Goal: Feedback & Contribution: Contribute content

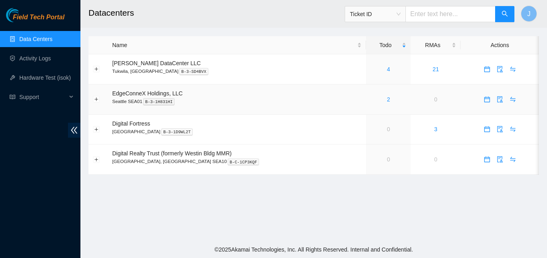
click at [370, 99] on div "2" at bounding box center [388, 99] width 36 height 9
click at [434, 127] on link "3" at bounding box center [435, 129] width 3 height 6
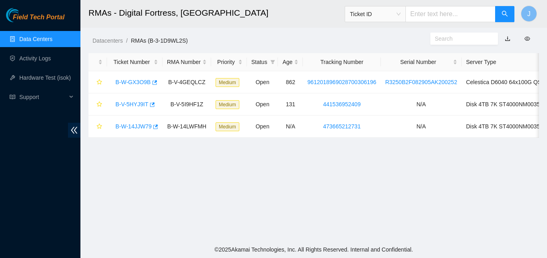
click at [37, 38] on link "Data Centers" at bounding box center [35, 39] width 33 height 6
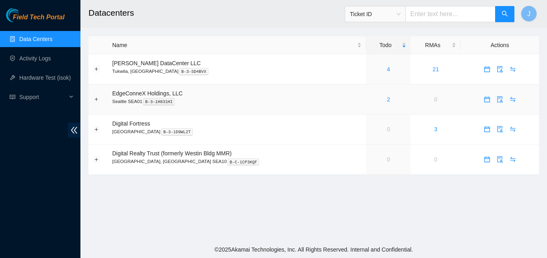
click at [375, 100] on div "2" at bounding box center [388, 99] width 36 height 9
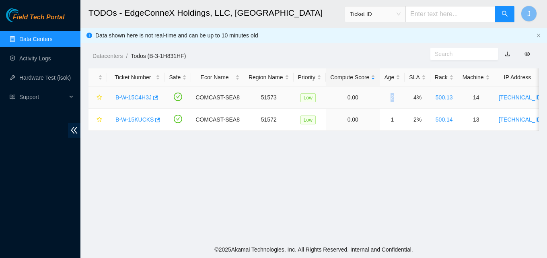
click at [374, 100] on tr "B-W-15C4H3J COMCAST-SEA8 51573 Low 0.00 2 4% 500.13 14 23.32.46.215 CT-4250213-…" at bounding box center [461, 97] width 747 height 22
click at [154, 122] on icon "button" at bounding box center [157, 120] width 6 height 6
click at [154, 97] on icon "button" at bounding box center [155, 97] width 5 height 4
click at [49, 68] on ul "Data Centers Activity Logs Hardware Test (isok) Support" at bounding box center [40, 67] width 80 height 77
click at [46, 60] on link "Activity Logs" at bounding box center [35, 58] width 32 height 6
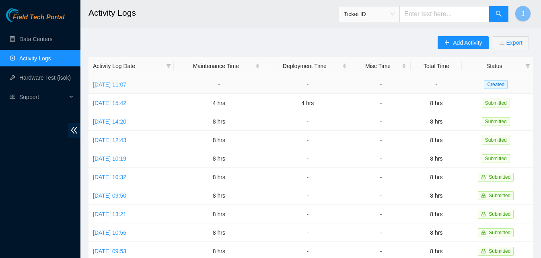
click at [126, 82] on link "Fri, 05 Sep 2025 11:07" at bounding box center [109, 84] width 33 height 6
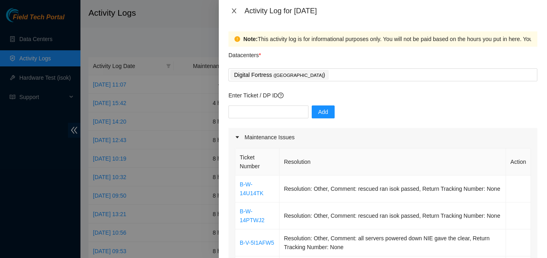
click at [236, 13] on icon "close" at bounding box center [234, 11] width 6 height 6
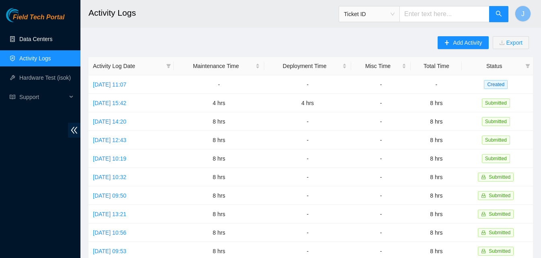
click at [21, 42] on link "Data Centers" at bounding box center [35, 39] width 33 height 6
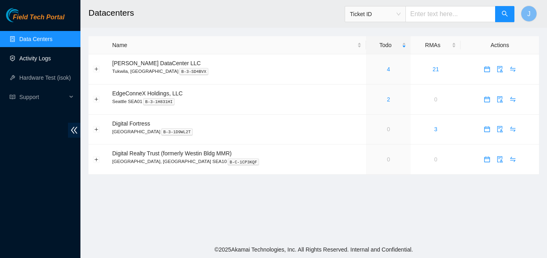
click at [48, 62] on link "Activity Logs" at bounding box center [35, 58] width 32 height 6
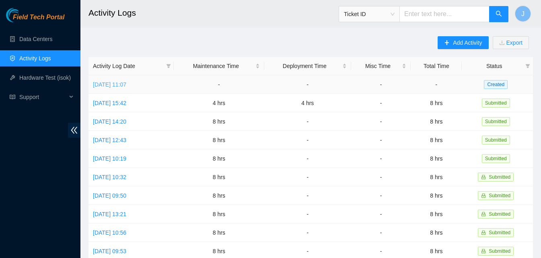
click at [126, 86] on link "Fri, 05 Sep 2025 11:07" at bounding box center [109, 84] width 33 height 6
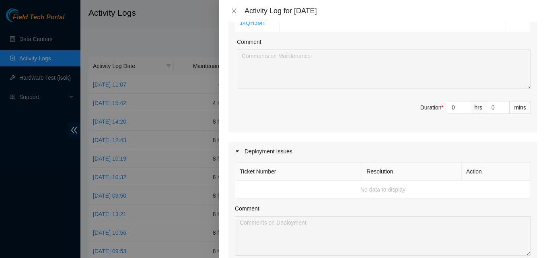
scroll to position [362, 0]
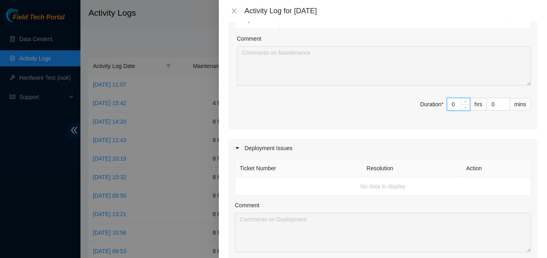
click at [451, 105] on input "0" at bounding box center [458, 104] width 23 height 12
type input "8"
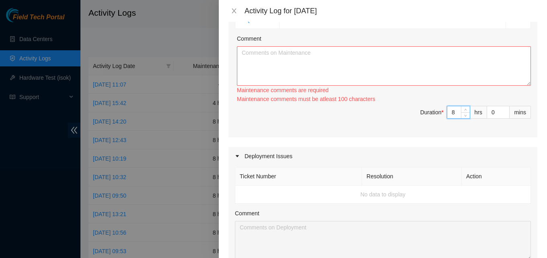
type input "8"
click at [429, 82] on textarea "Comment" at bounding box center [384, 65] width 294 height 39
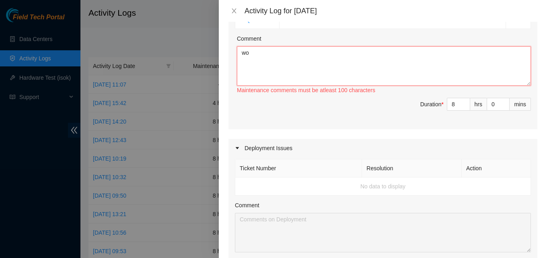
type textarea "w"
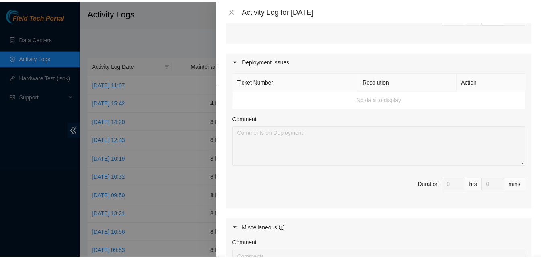
scroll to position [610, 0]
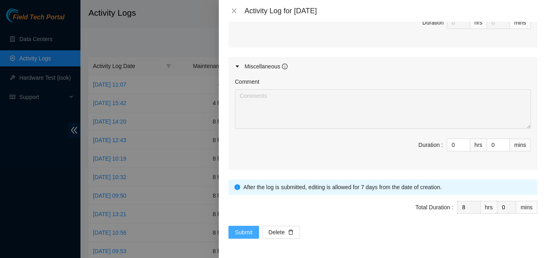
type textarea "moved equipment up to digfort. worked on tickets all day. got them cleared. cle…"
click at [244, 234] on span "Submit" at bounding box center [244, 232] width 18 height 9
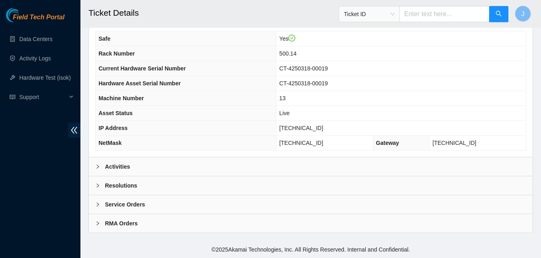
click at [185, 167] on div "Activities" at bounding box center [311, 166] width 444 height 18
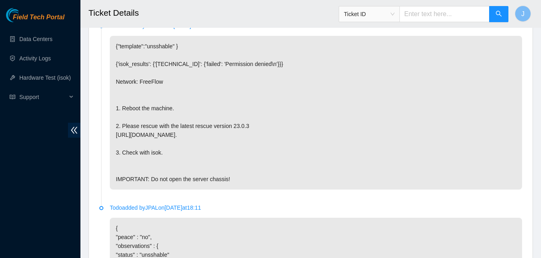
scroll to position [444, 0]
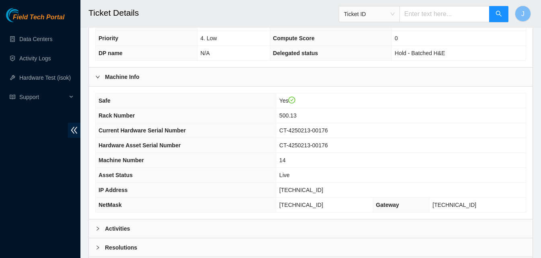
scroll to position [323, 0]
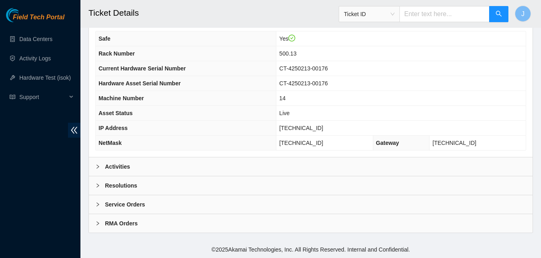
click at [176, 163] on div "Activities" at bounding box center [311, 166] width 444 height 18
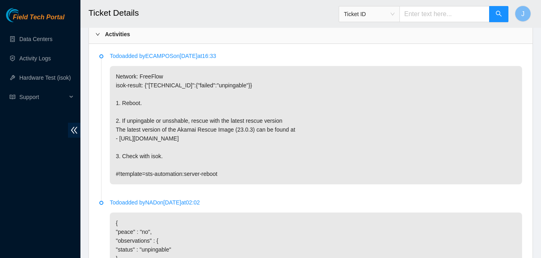
scroll to position [404, 0]
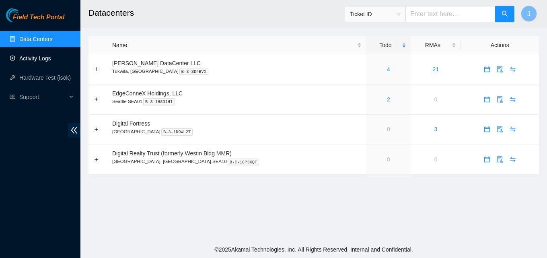
click at [42, 58] on link "Activity Logs" at bounding box center [35, 58] width 32 height 6
